Goal: Transaction & Acquisition: Purchase product/service

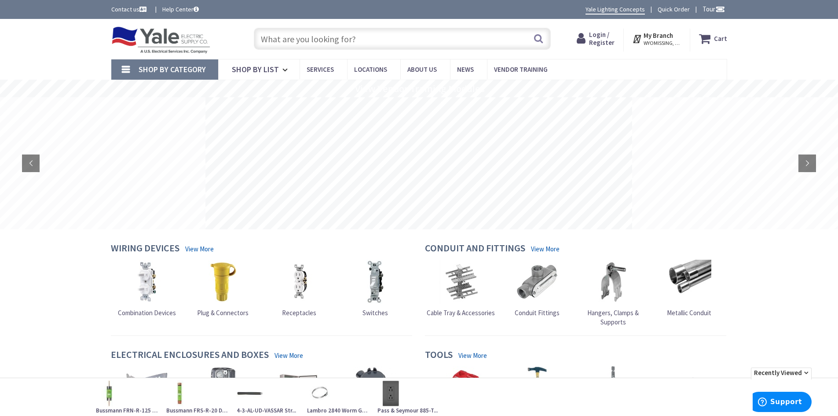
type input "Philips 549527"
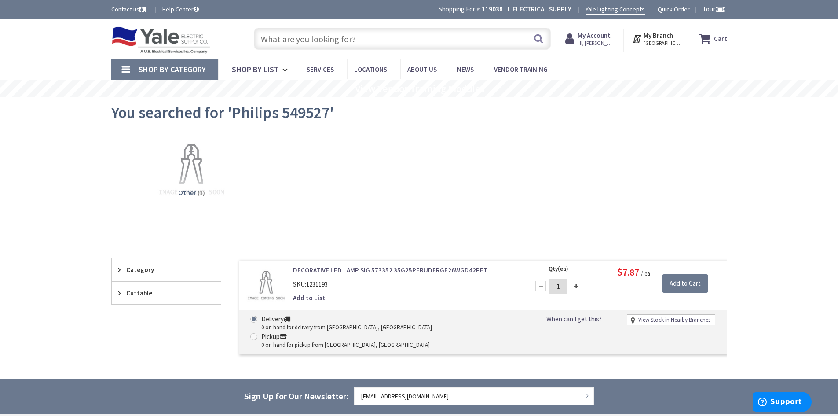
click at [271, 39] on input "text" at bounding box center [402, 39] width 297 height 22
paste input "Philips 549527"
click at [286, 39] on input "Philips 549527" at bounding box center [402, 39] width 297 height 22
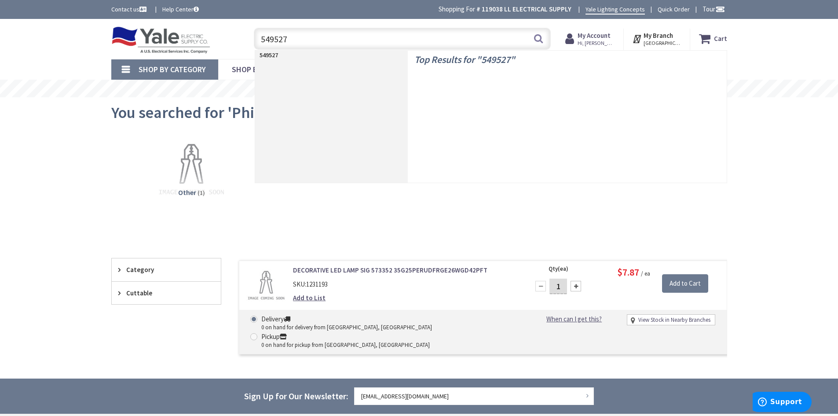
click at [264, 39] on input "549527" at bounding box center [402, 39] width 297 height 22
type input "549527"
click at [295, 38] on input "549527" at bounding box center [402, 39] width 297 height 22
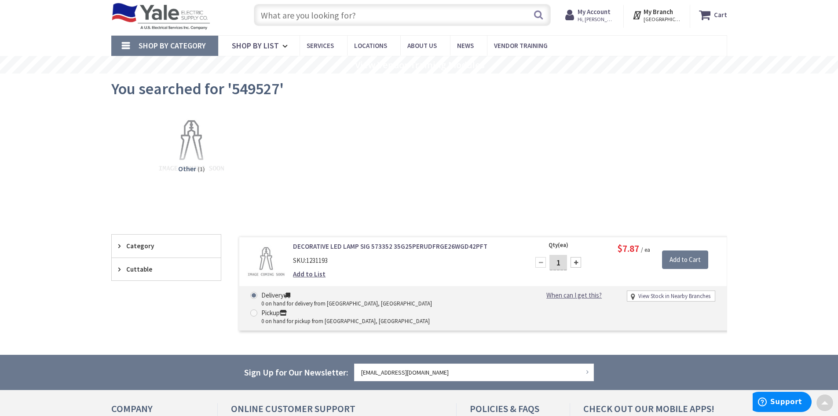
scroll to position [19, 0]
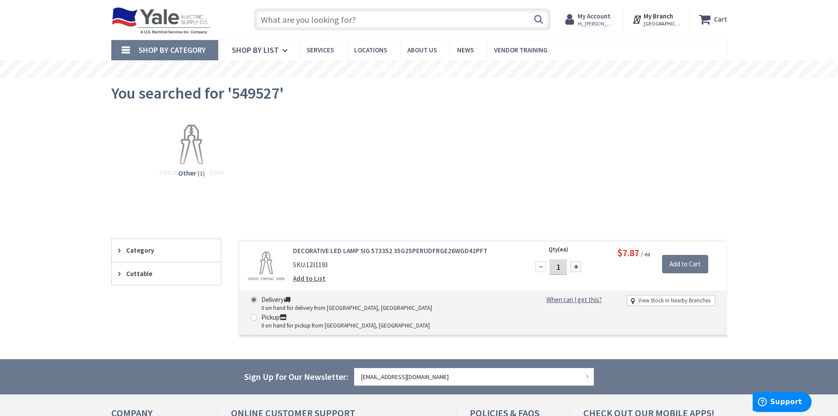
click at [281, 19] on input "text" at bounding box center [402, 19] width 297 height 22
